Goal: Task Accomplishment & Management: Manage account settings

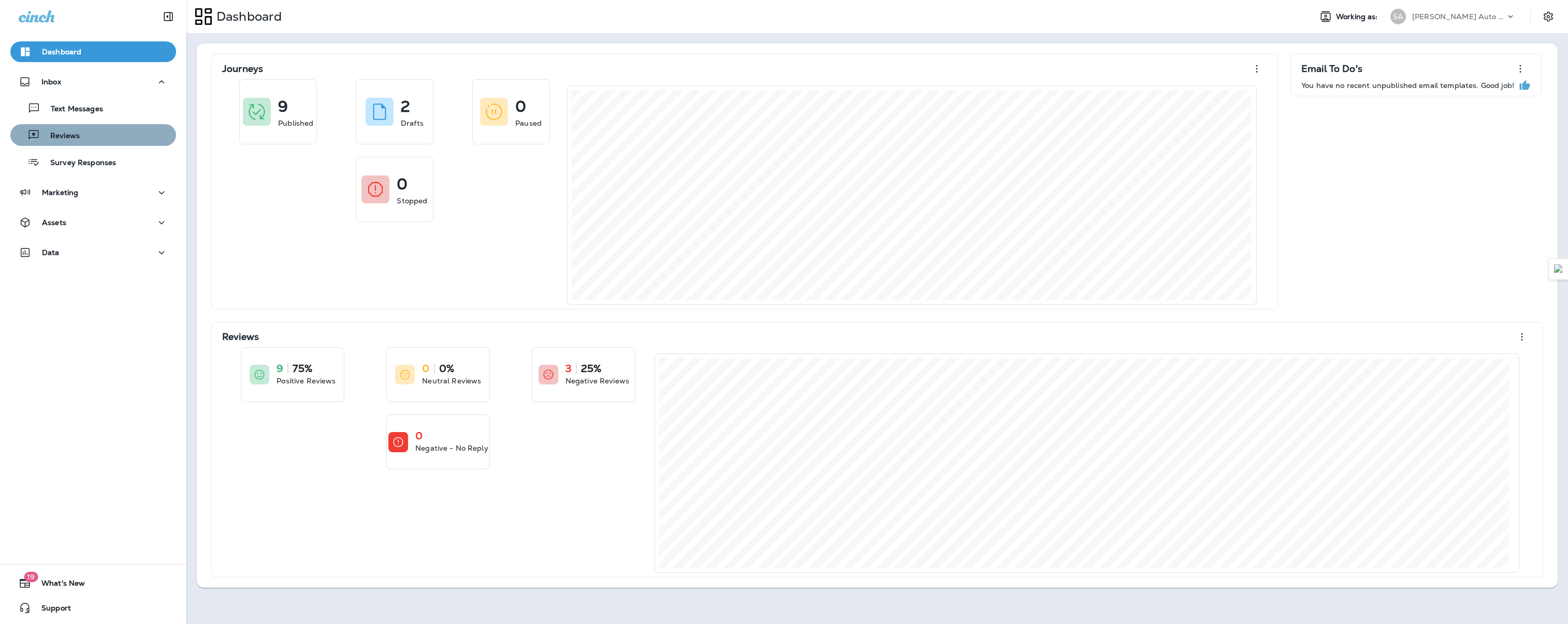
click at [97, 143] on button "Reviews" at bounding box center [93, 135] width 166 height 22
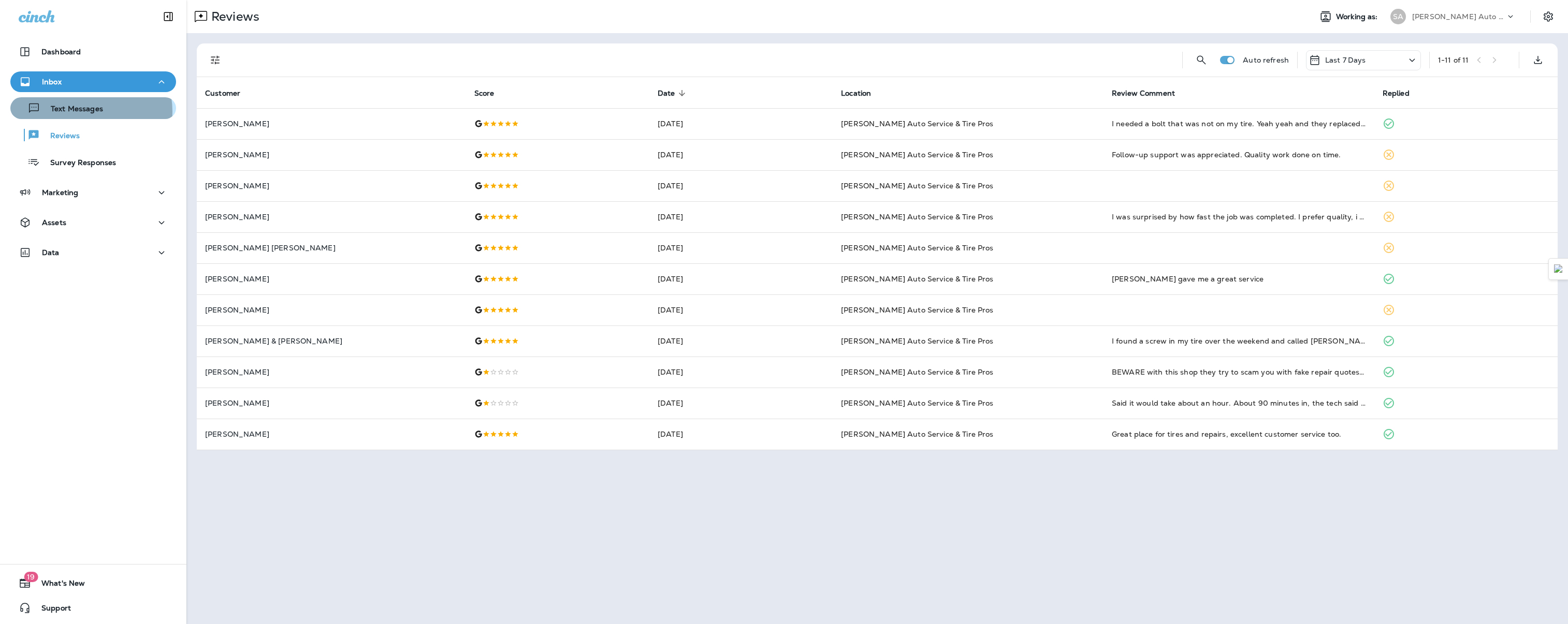
click at [89, 112] on p "Text Messages" at bounding box center [72, 109] width 63 height 10
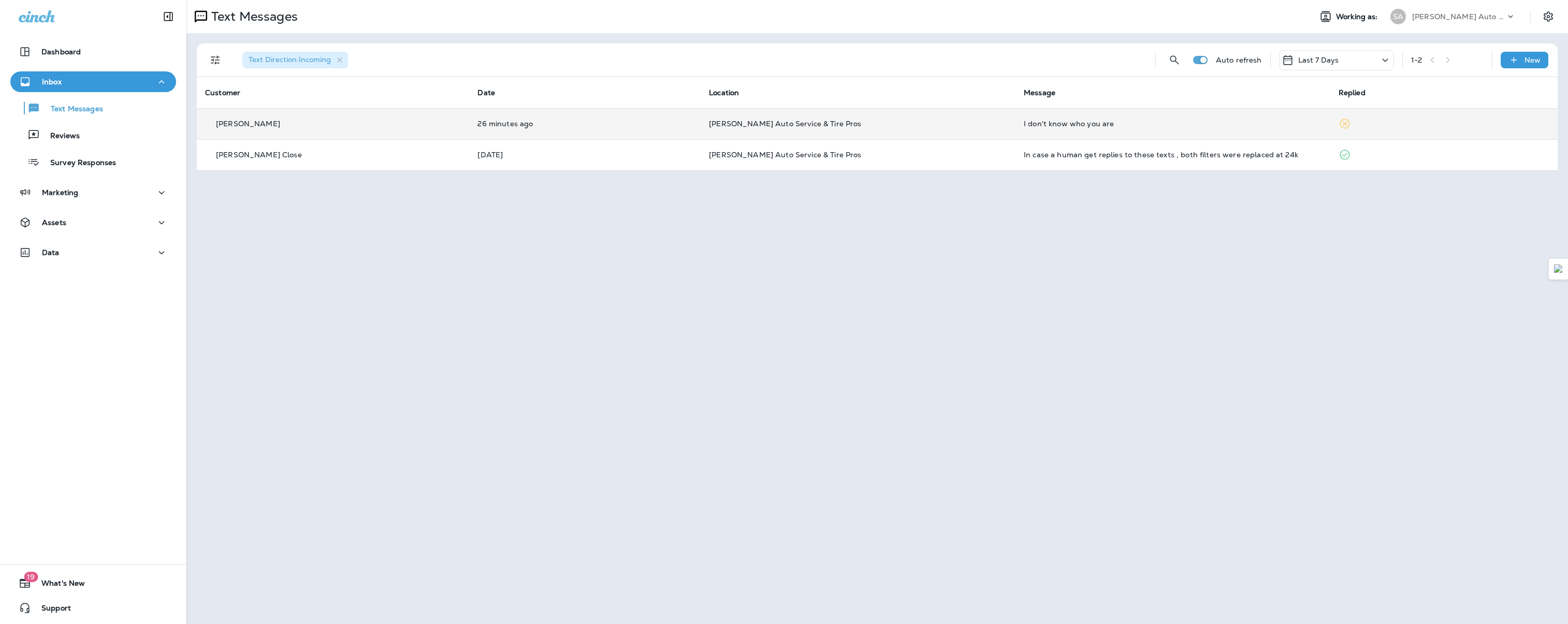
click at [1175, 127] on td "I don't know who you are" at bounding box center [1173, 123] width 315 height 31
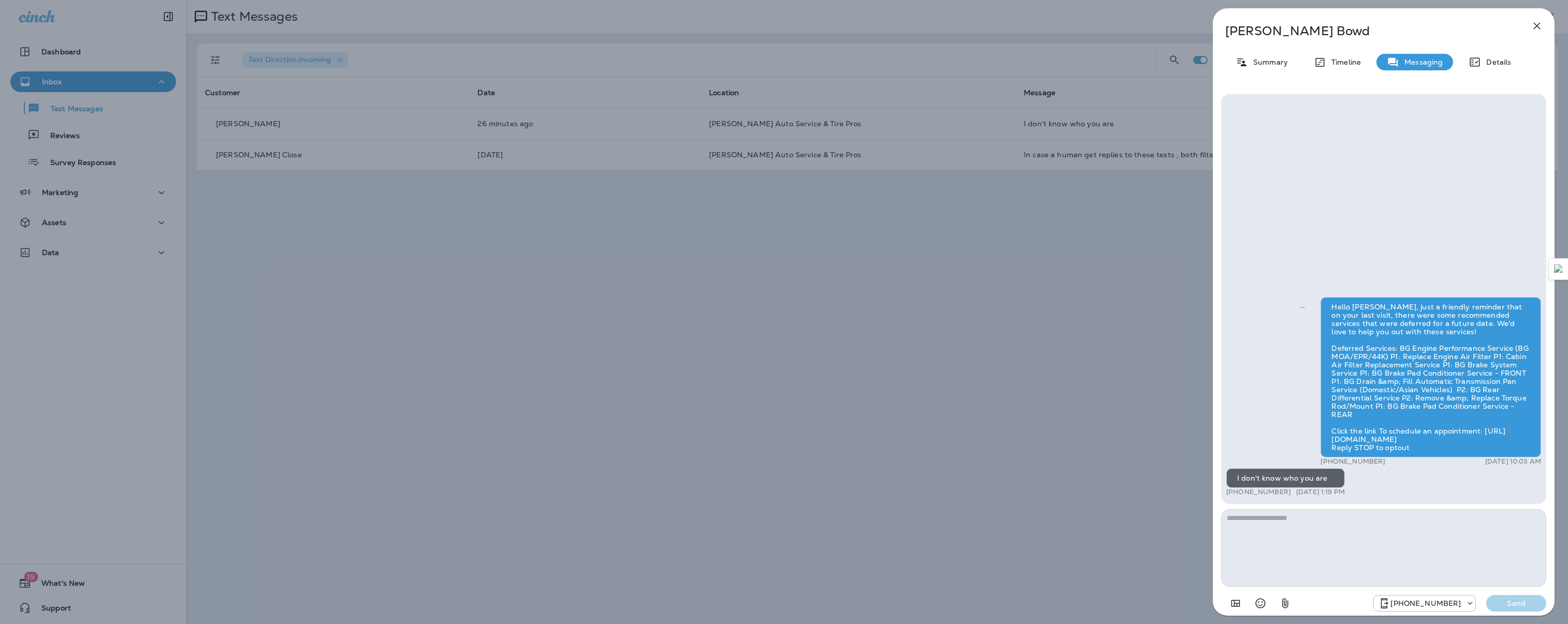
click at [1541, 28] on icon "button" at bounding box center [1537, 26] width 12 height 12
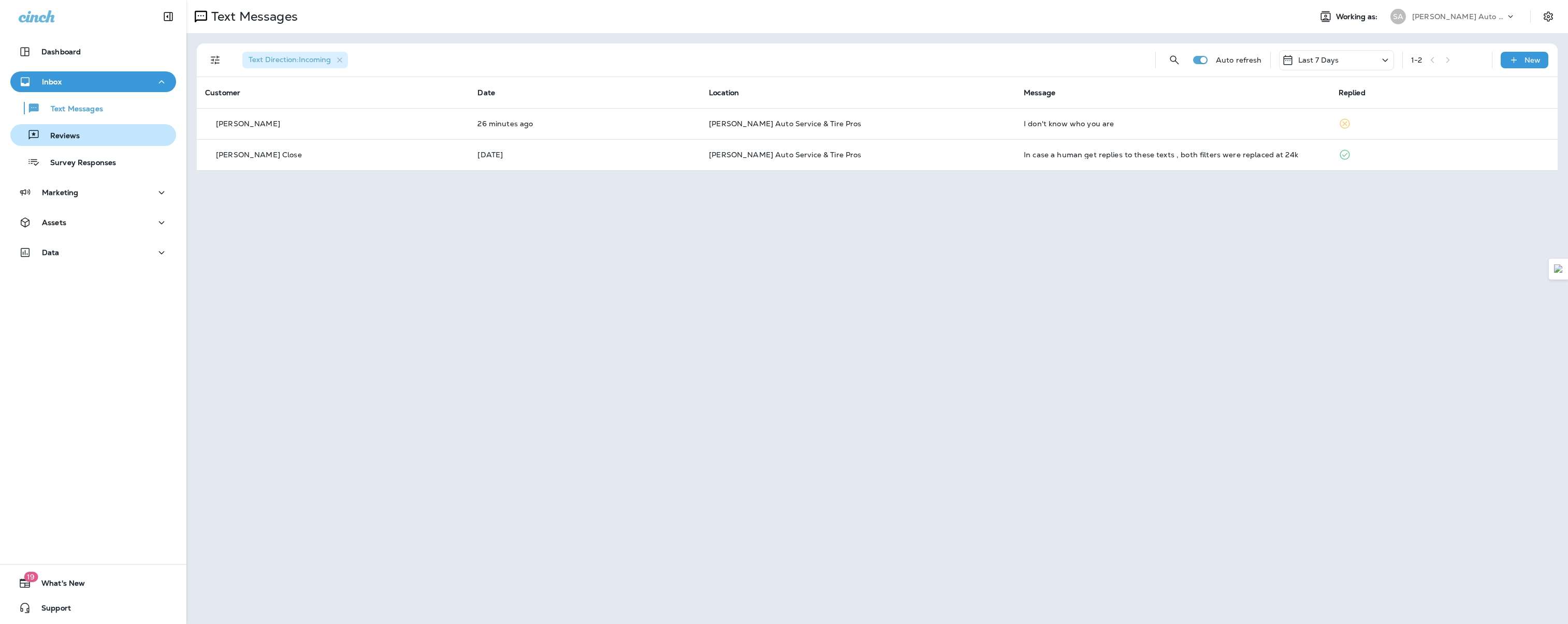
click at [68, 132] on p "Reviews" at bounding box center [59, 136] width 40 height 10
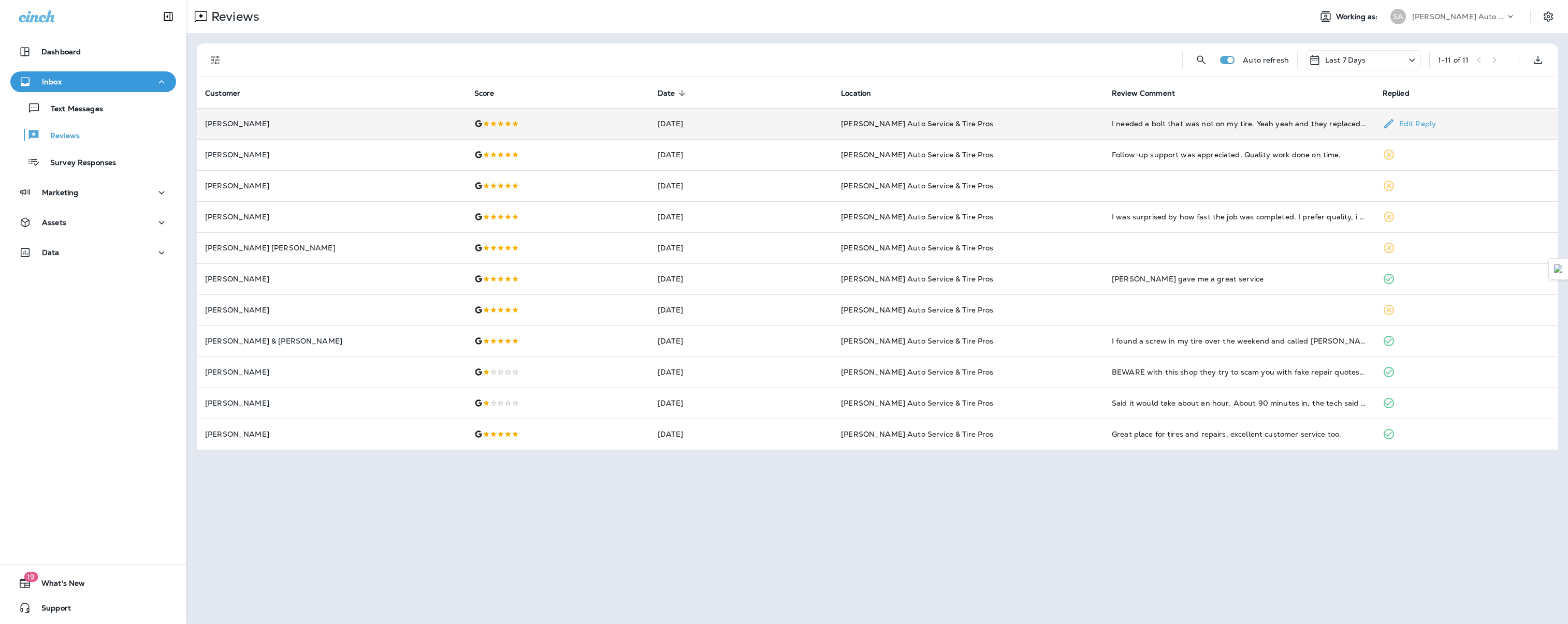
click at [417, 135] on td "[PERSON_NAME]" at bounding box center [331, 123] width 269 height 31
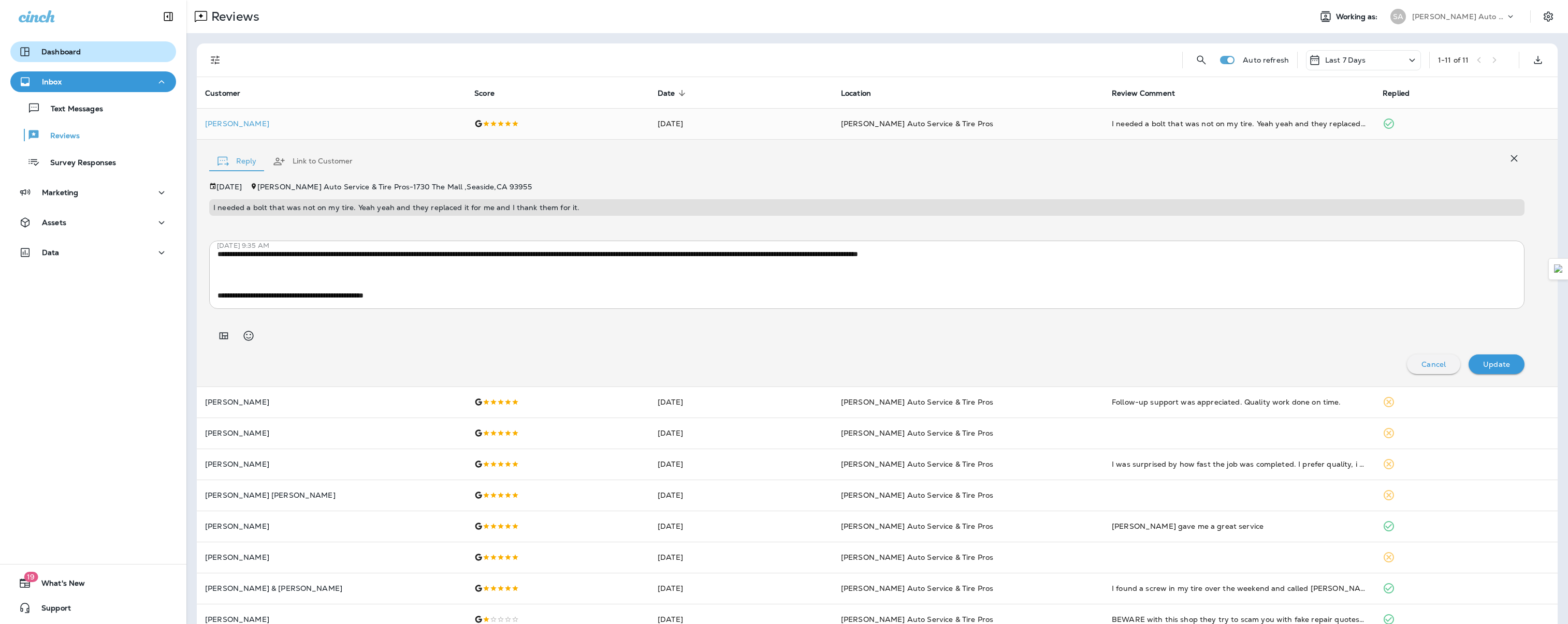
click at [57, 44] on button "Dashboard" at bounding box center [93, 51] width 166 height 20
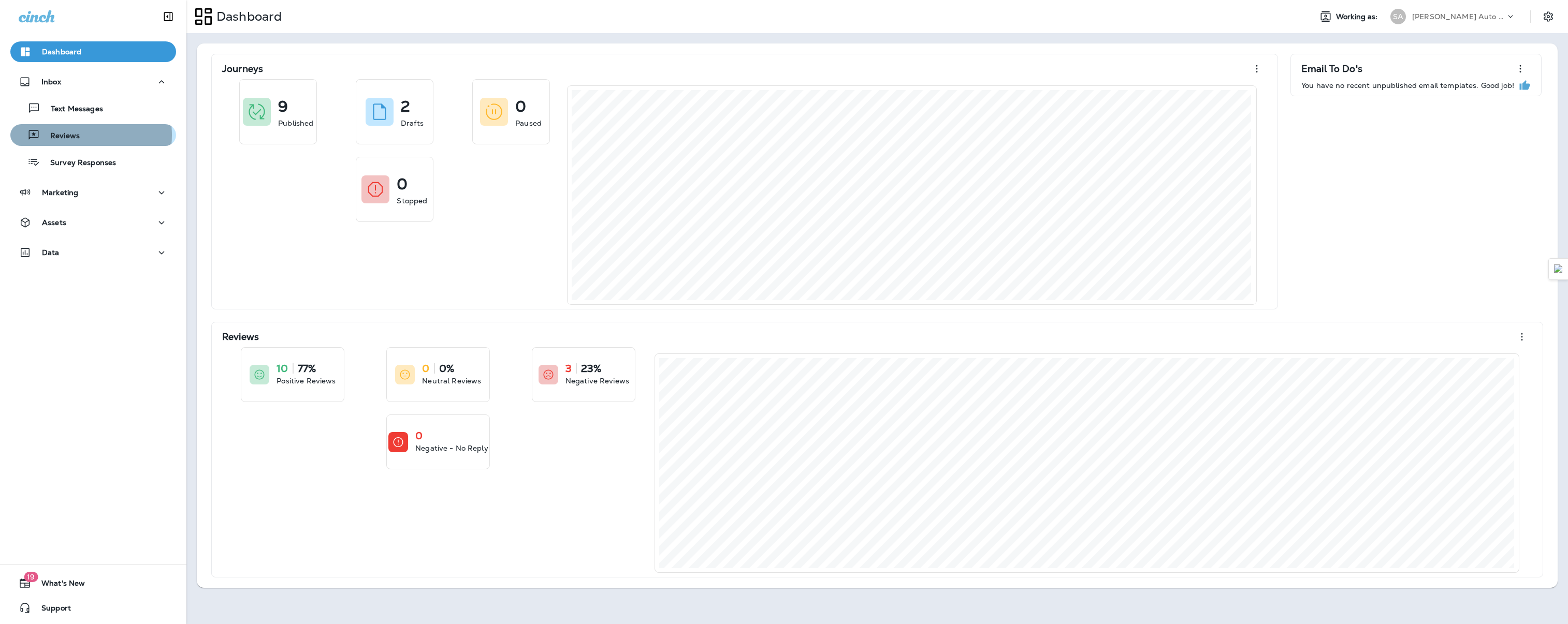
click at [77, 135] on p "Reviews" at bounding box center [59, 136] width 40 height 10
